Goal: Information Seeking & Learning: Learn about a topic

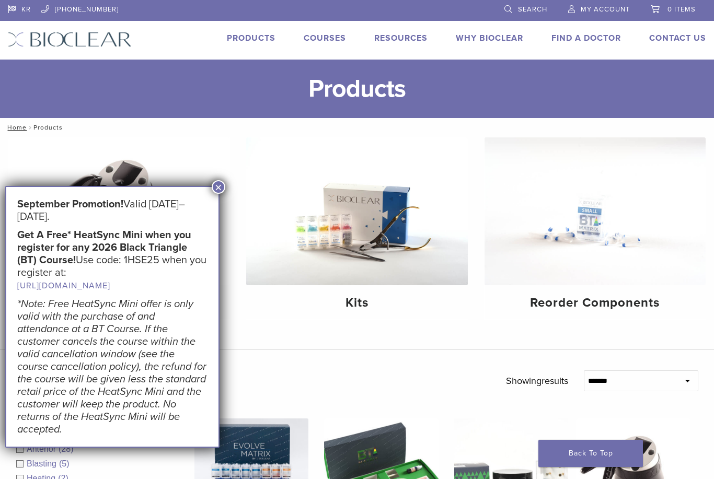
click at [221, 183] on button "×" at bounding box center [219, 187] width 14 height 14
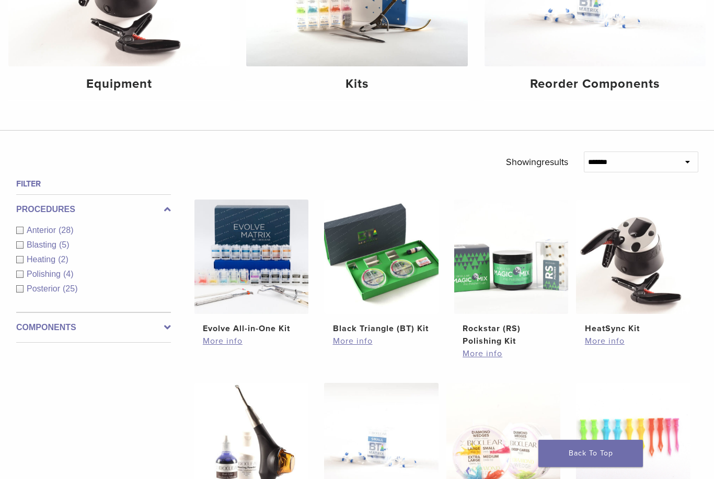
scroll to position [258, 0]
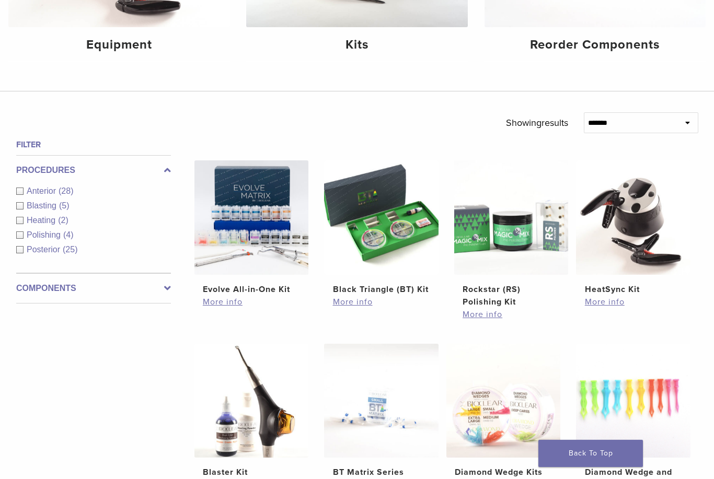
click at [350, 269] on img at bounding box center [381, 217] width 114 height 114
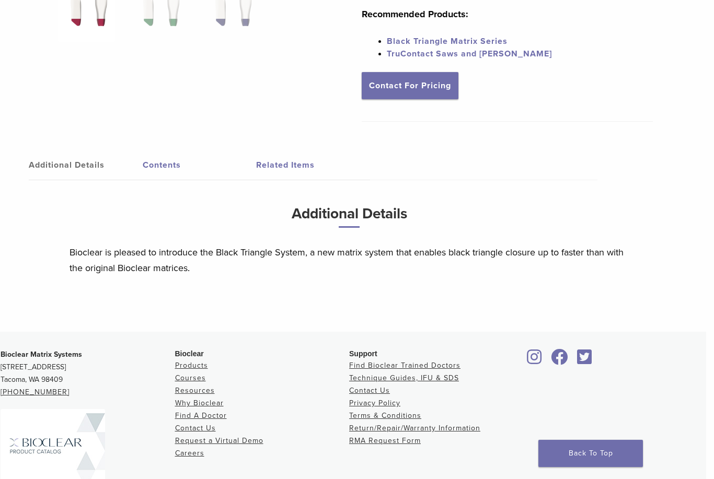
scroll to position [295, 8]
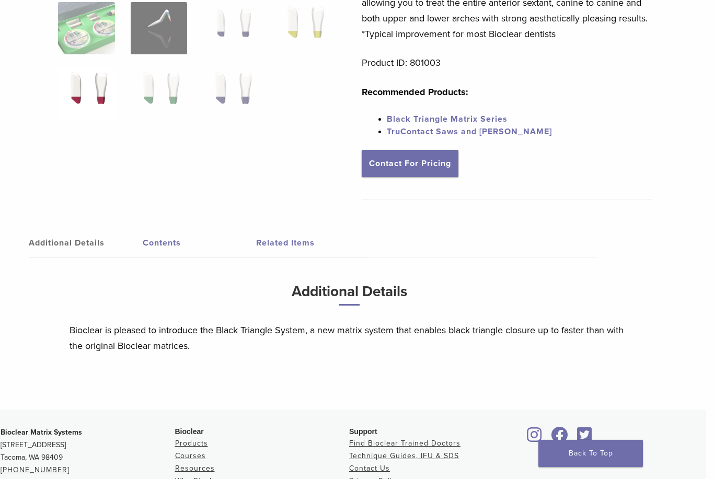
click at [303, 302] on h3 "Additional Details" at bounding box center [349, 296] width 559 height 35
click at [334, 307] on h3 "Additional Details" at bounding box center [349, 296] width 559 height 35
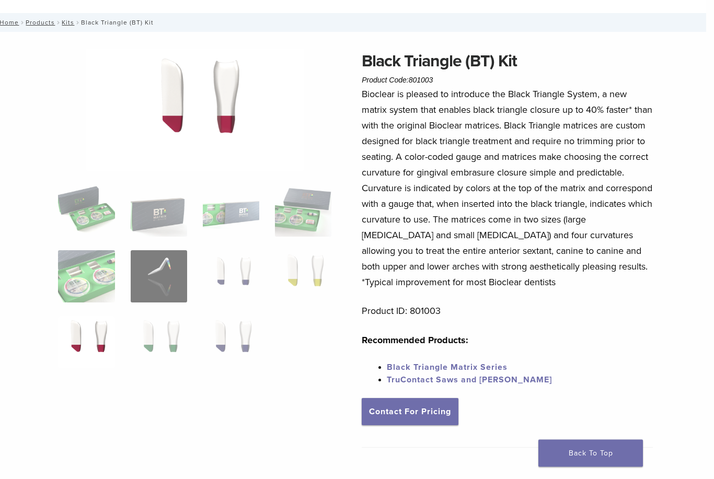
scroll to position [47, 8]
click at [492, 368] on link "Black Triangle Matrix Series" at bounding box center [447, 367] width 121 height 10
click at [487, 372] on link "Black Triangle Matrix Series" at bounding box center [447, 367] width 121 height 10
click at [485, 370] on link "Black Triangle Matrix Series" at bounding box center [447, 367] width 121 height 10
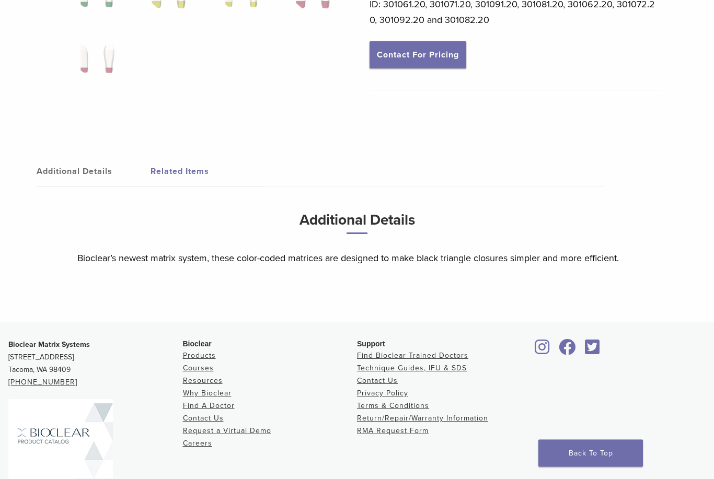
scroll to position [443, 0]
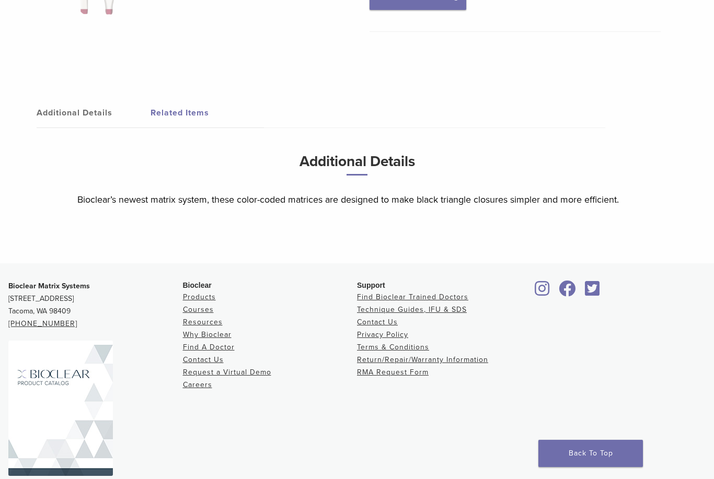
click at [175, 119] on link "Related Items" at bounding box center [208, 112] width 114 height 29
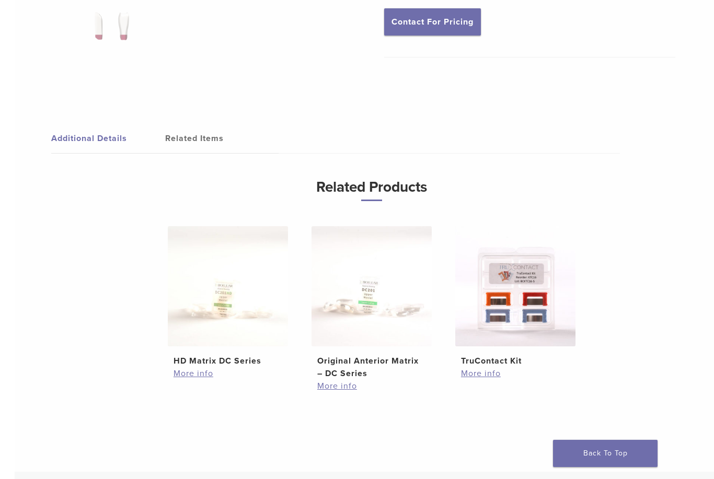
scroll to position [317, 0]
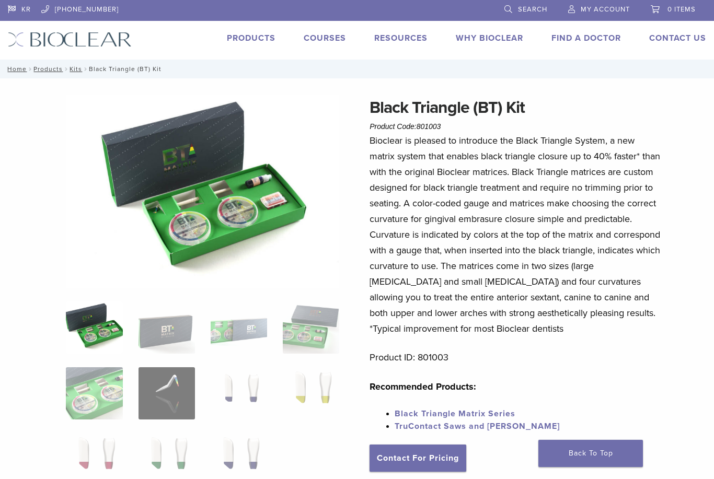
scroll to position [47, 8]
